Goal: Navigation & Orientation: Find specific page/section

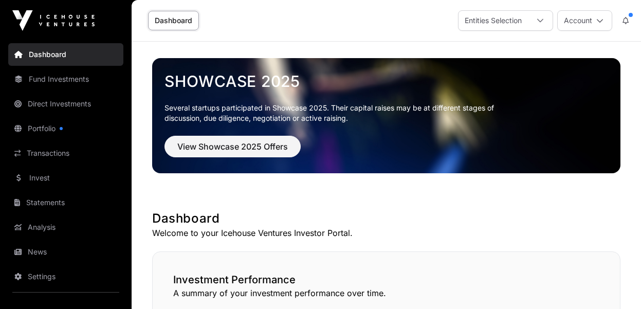
scroll to position [729, 0]
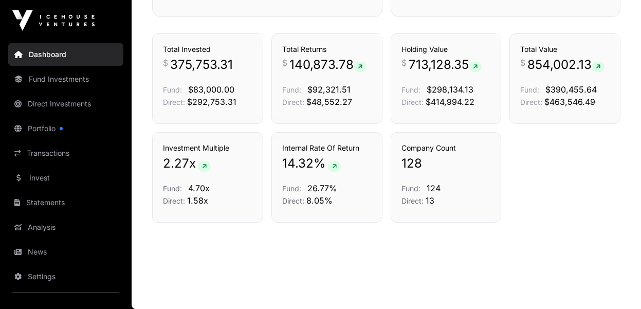
click at [57, 152] on link "Transactions" at bounding box center [65, 153] width 115 height 23
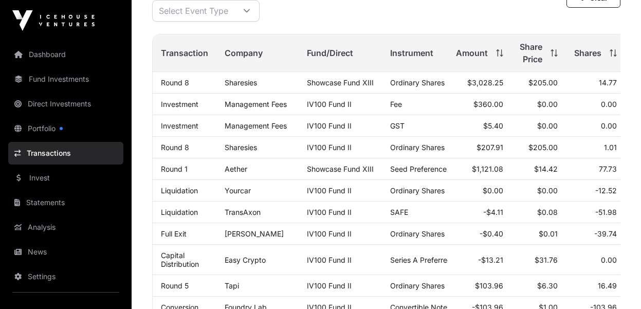
scroll to position [148, 0]
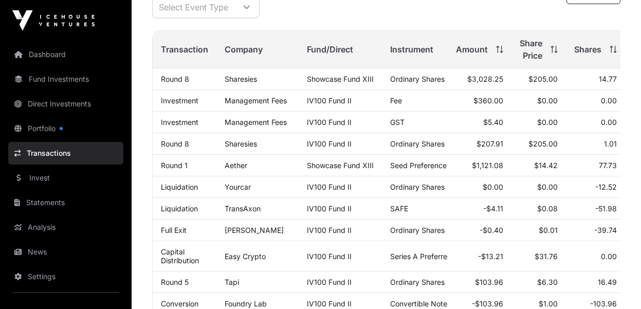
click at [62, 81] on link "Fund Investments" at bounding box center [65, 79] width 115 height 23
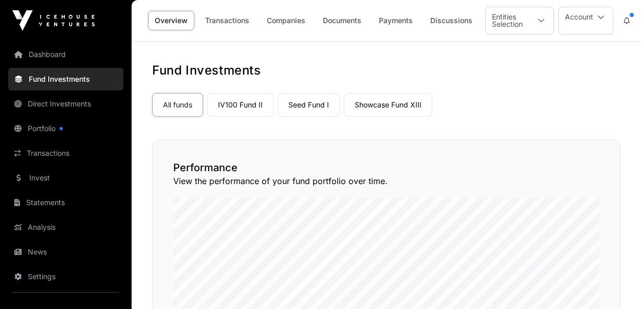
click at [376, 105] on link "Showcase Fund XIII" at bounding box center [388, 105] width 88 height 24
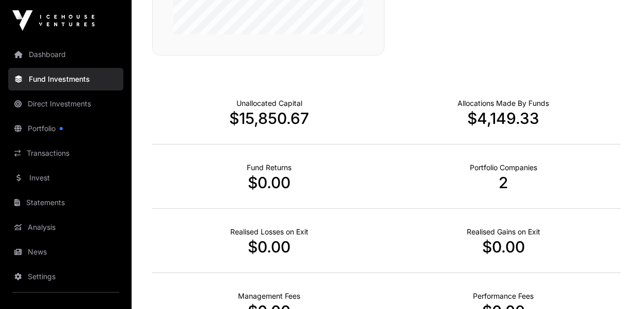
scroll to position [346, 0]
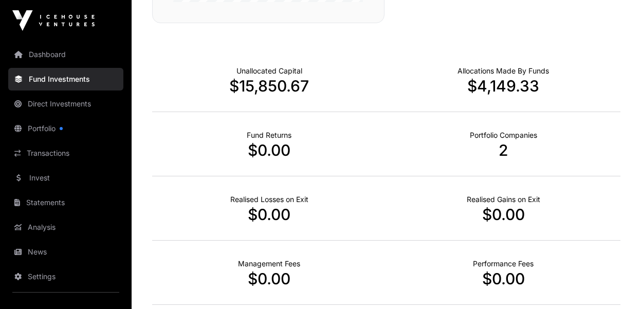
click at [50, 53] on link "Dashboard" at bounding box center [65, 54] width 115 height 23
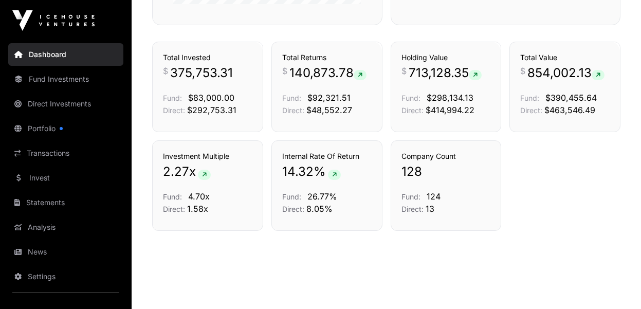
scroll to position [729, 0]
